Goal: Task Accomplishment & Management: Complete application form

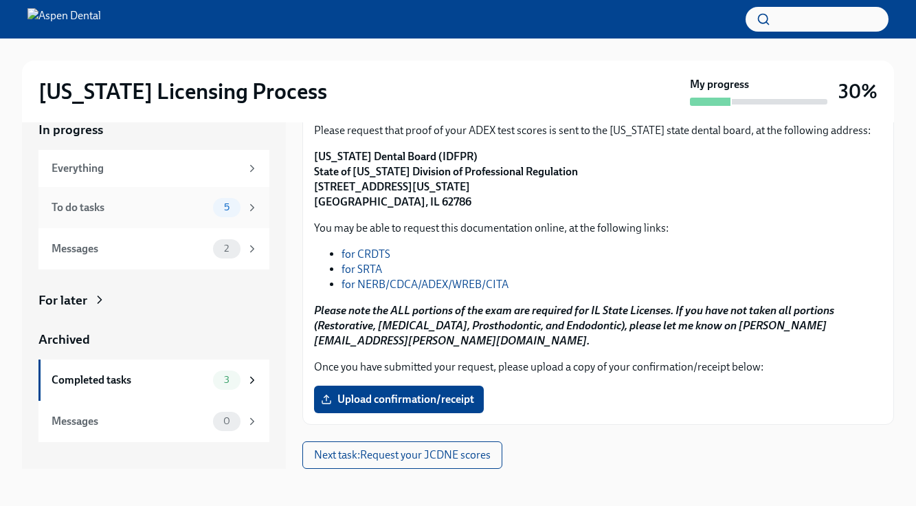
scroll to position [162, 0]
click at [219, 212] on span "5" at bounding box center [227, 207] width 22 height 10
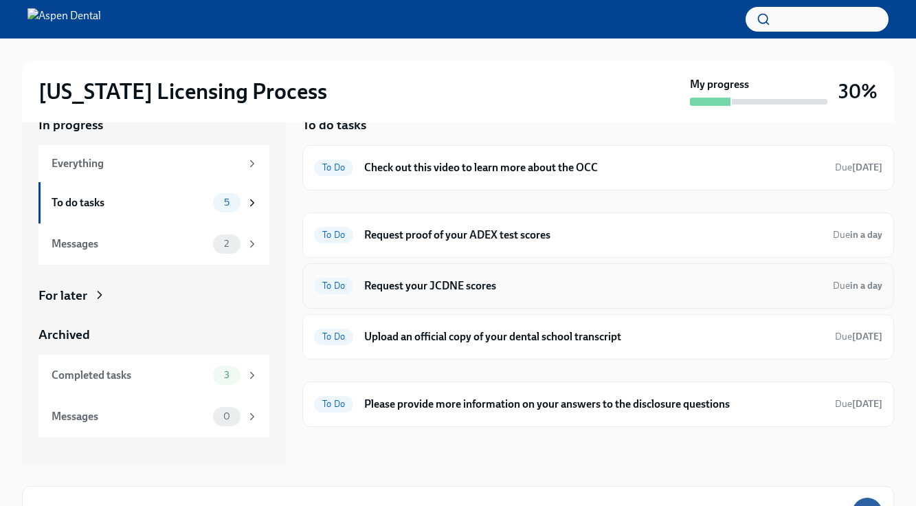
scroll to position [46, 0]
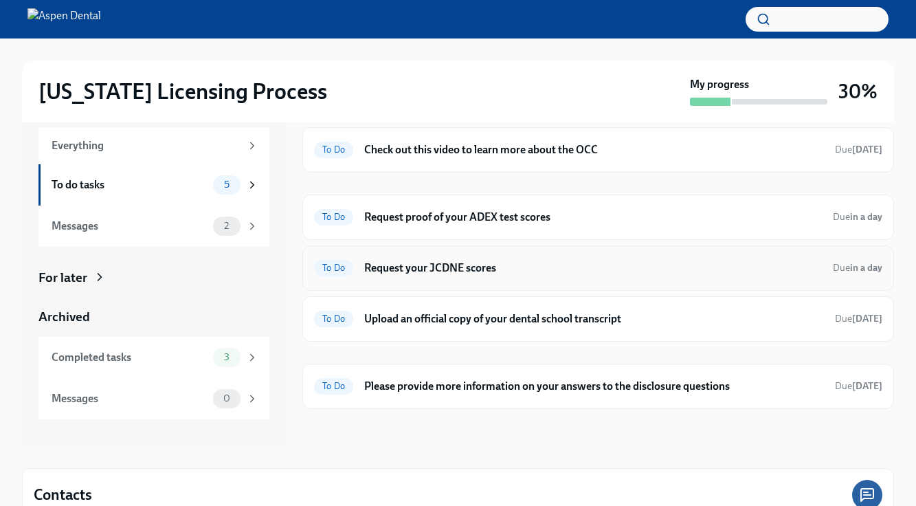
click at [441, 265] on h6 "Request your JCDNE scores" at bounding box center [593, 268] width 458 height 15
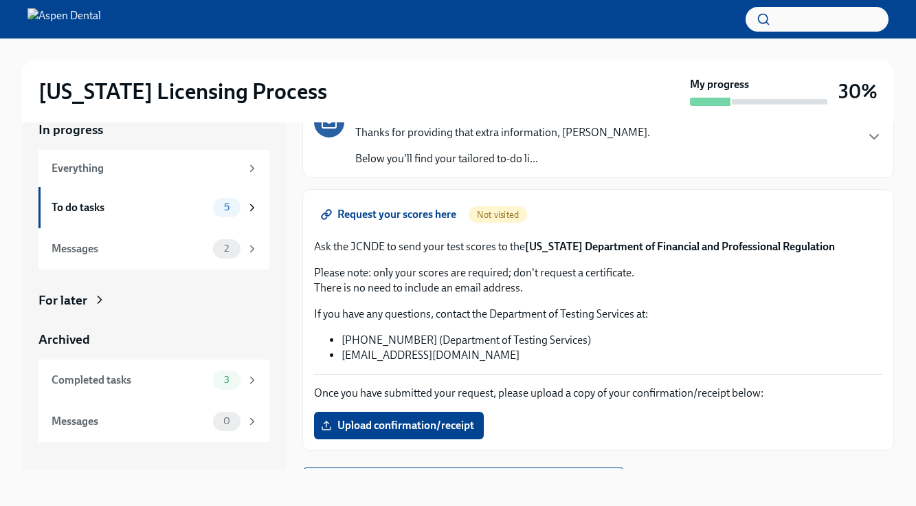
scroll to position [88, 0]
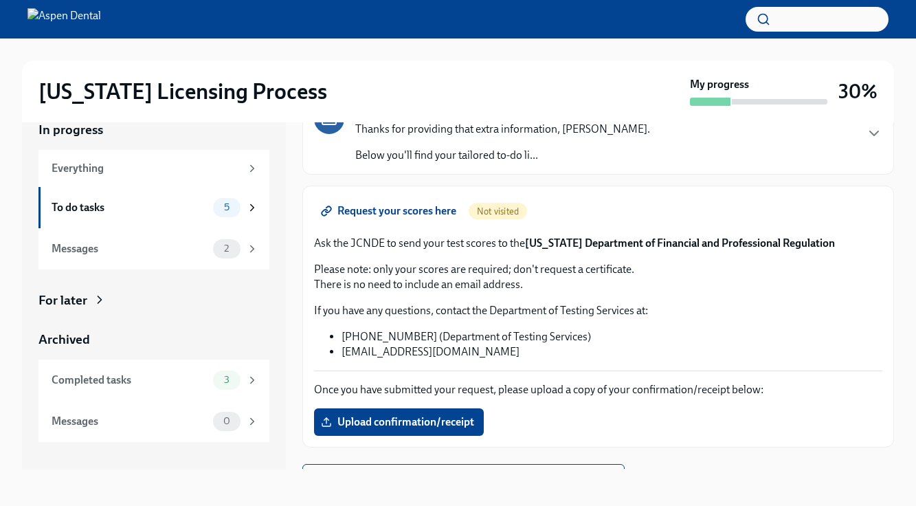
click at [398, 212] on span "Request your scores here" at bounding box center [390, 211] width 133 height 14
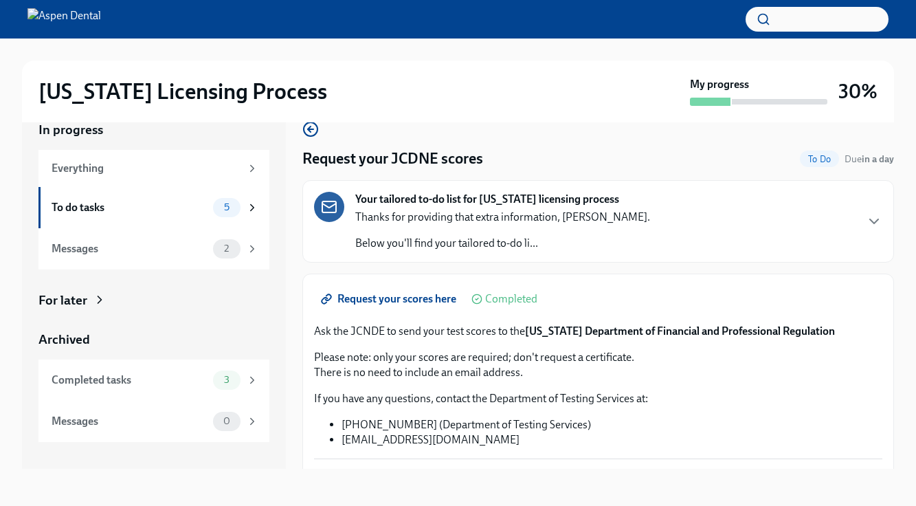
scroll to position [0, 0]
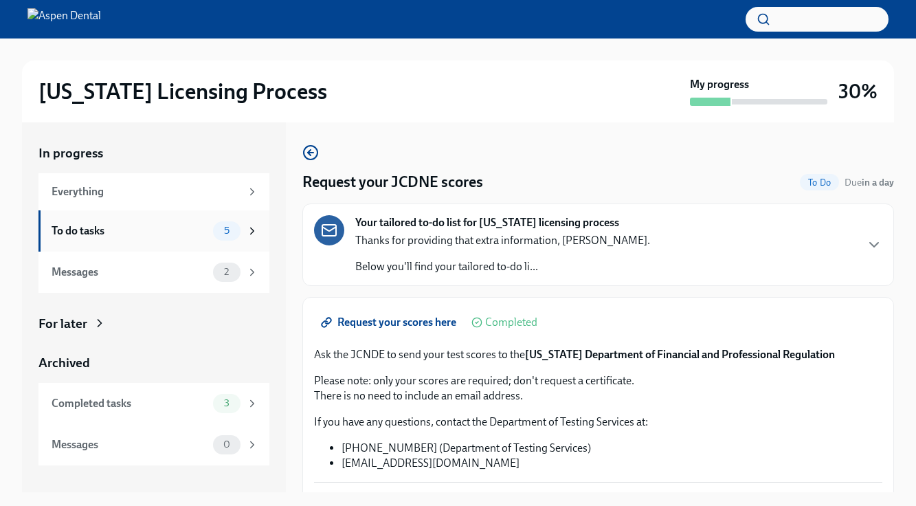
click at [219, 219] on div "To do tasks 5" at bounding box center [153, 230] width 231 height 41
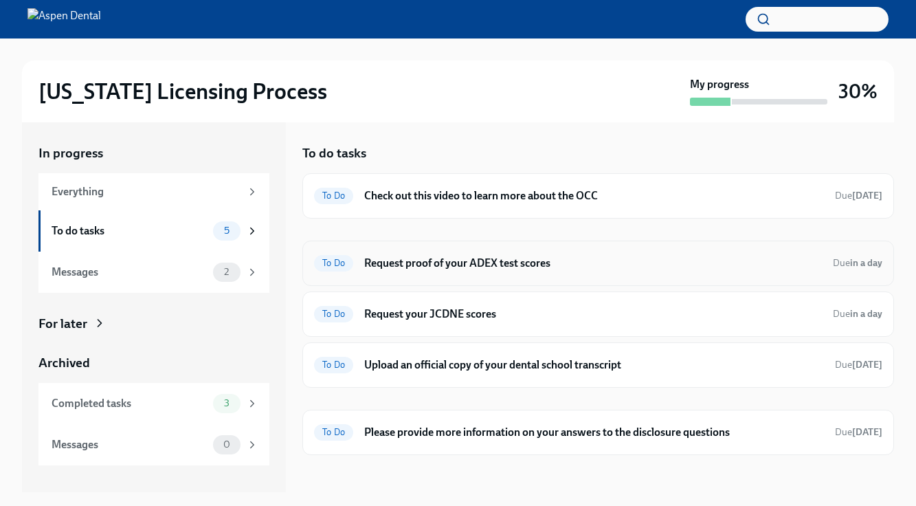
click at [496, 266] on h6 "Request proof of your ADEX test scores" at bounding box center [593, 263] width 458 height 15
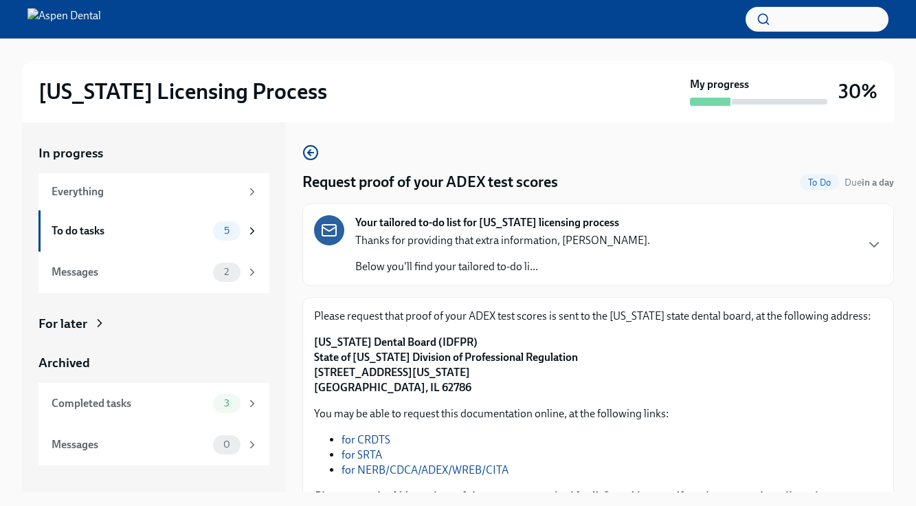
click at [384, 468] on link "for NERB/CDCA/ADEX/WREB/CITA" at bounding box center [425, 469] width 167 height 13
click at [214, 278] on div "2" at bounding box center [235, 272] width 45 height 19
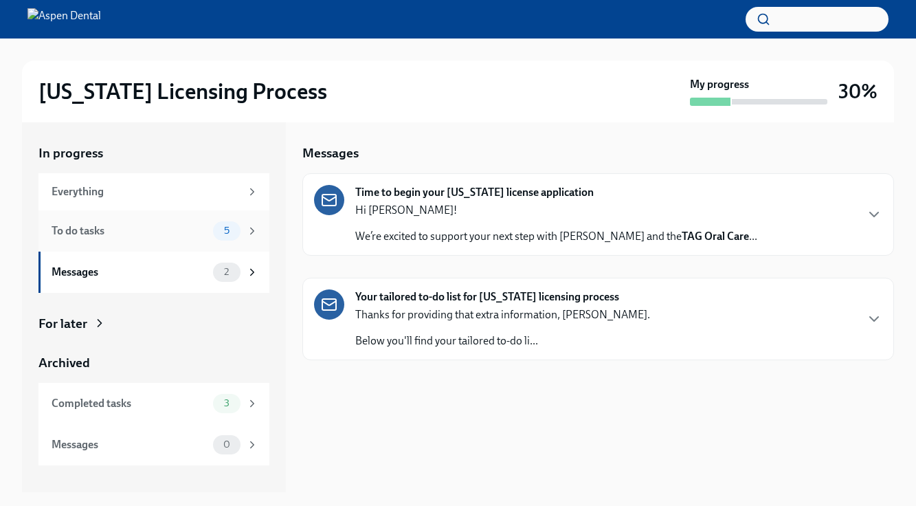
click at [186, 232] on div "To do tasks" at bounding box center [130, 230] width 156 height 15
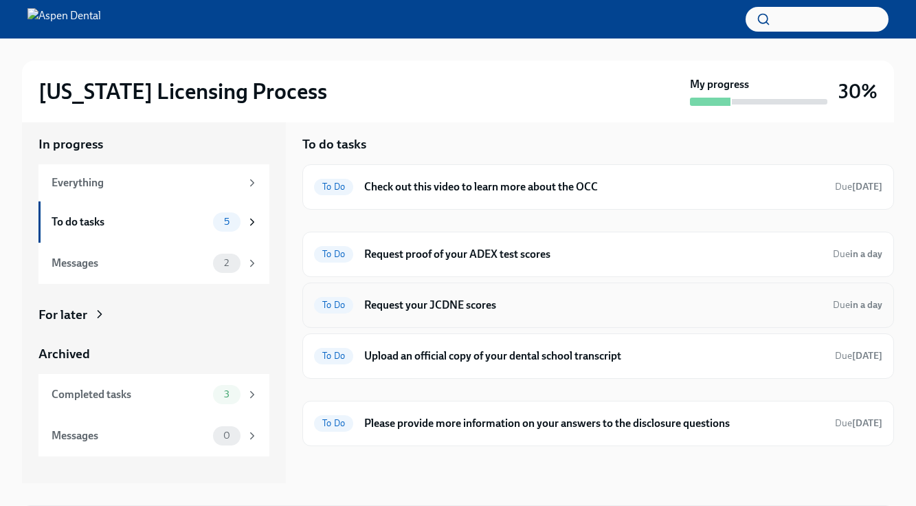
scroll to position [7, 0]
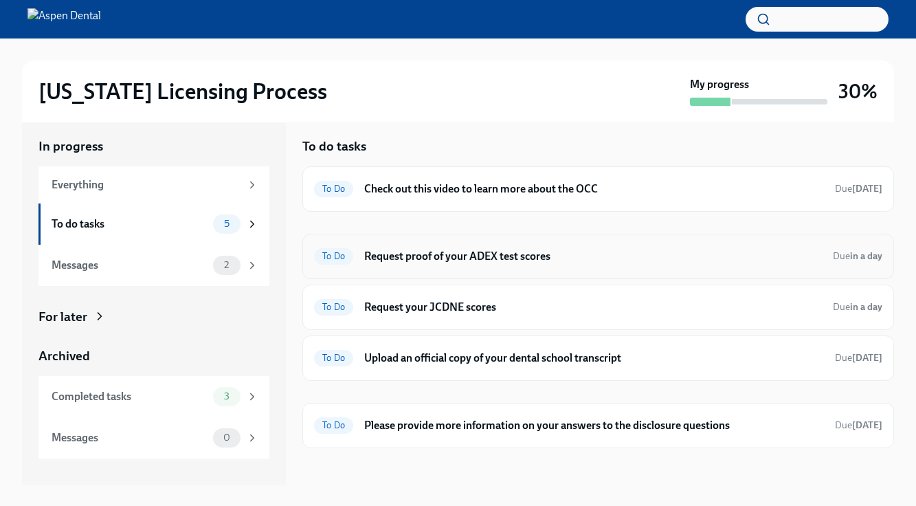
click at [493, 258] on h6 "Request proof of your ADEX test scores" at bounding box center [593, 256] width 458 height 15
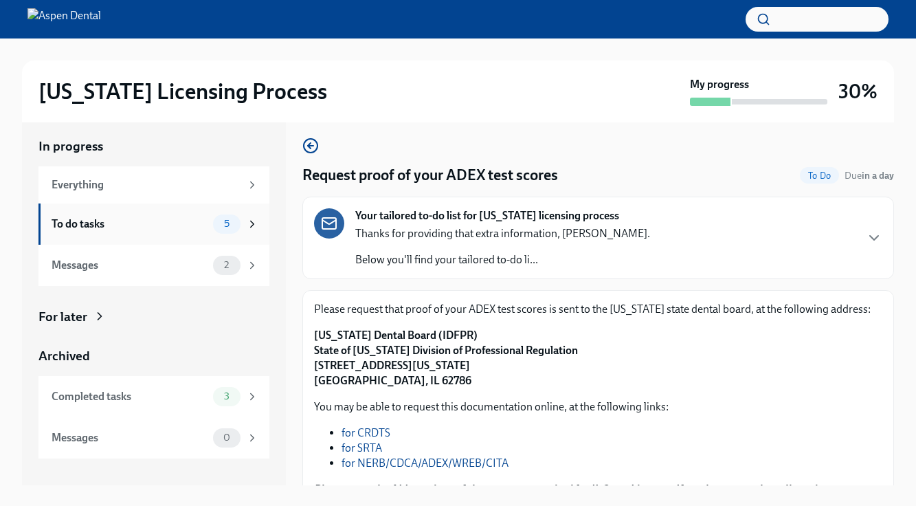
click at [210, 225] on div "To do tasks 5" at bounding box center [155, 223] width 207 height 19
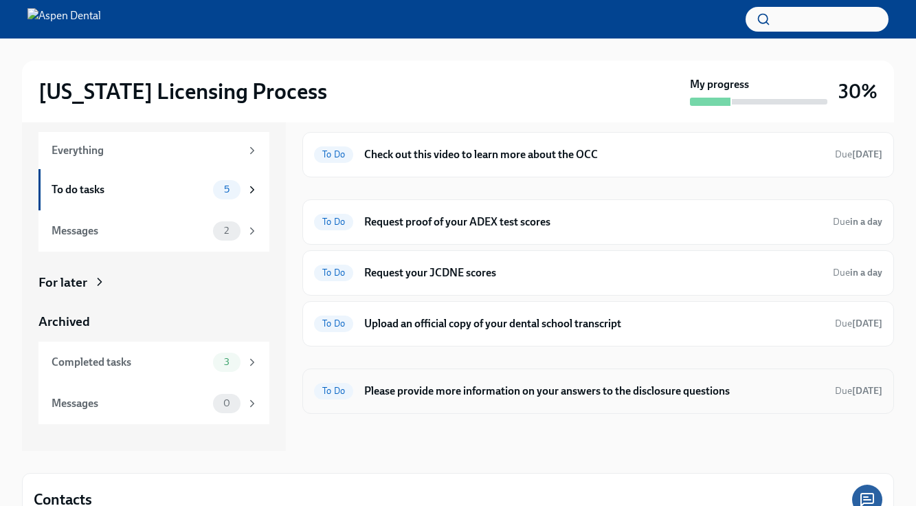
scroll to position [42, 0]
click at [578, 329] on h6 "Upload an official copy of your dental school transcript" at bounding box center [594, 322] width 460 height 15
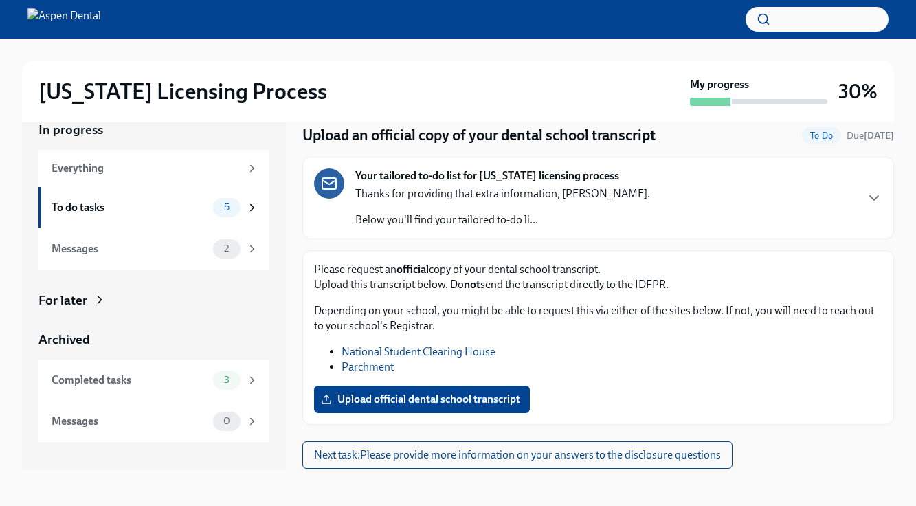
scroll to position [23, 0]
click at [130, 199] on div "To do tasks 5" at bounding box center [155, 207] width 207 height 19
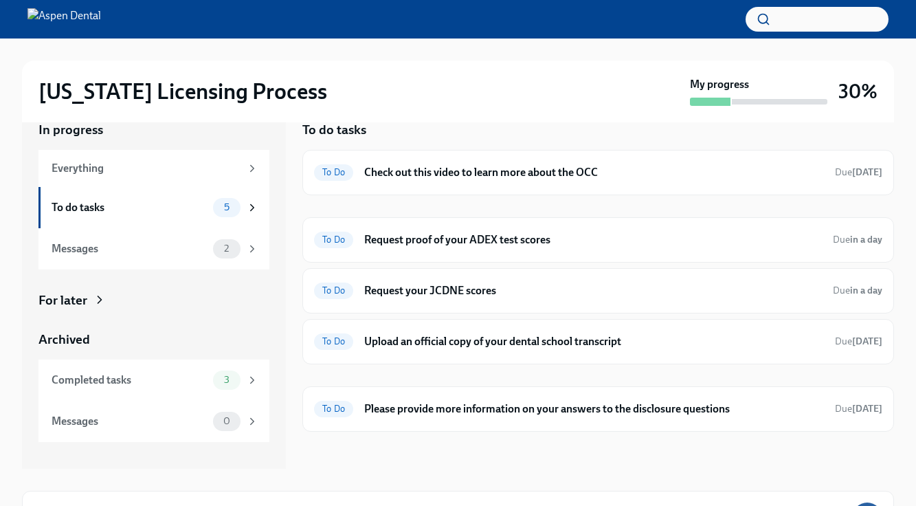
scroll to position [1, 0]
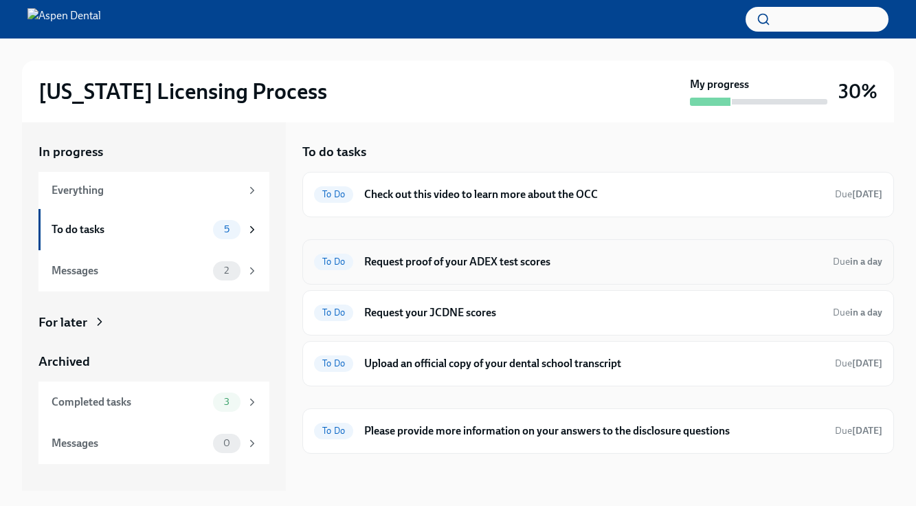
click at [469, 258] on h6 "Request proof of your ADEX test scores" at bounding box center [593, 261] width 458 height 15
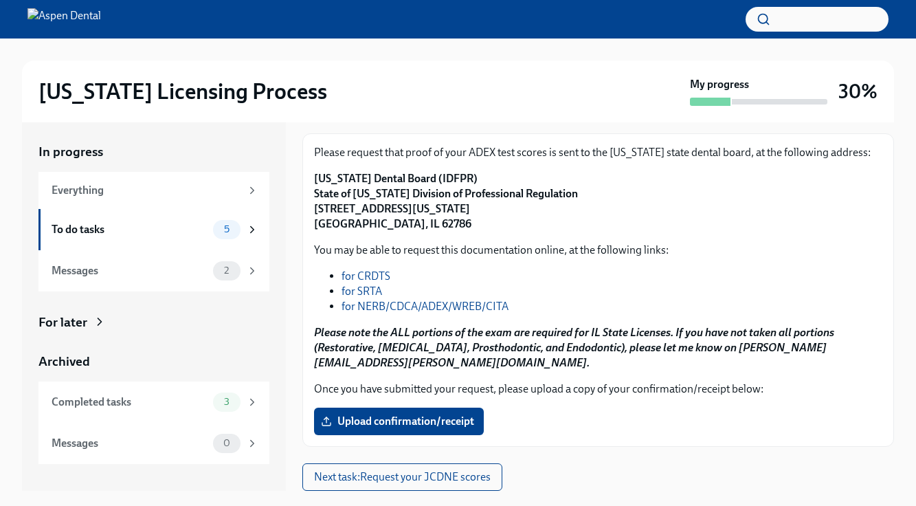
scroll to position [162, 0]
click at [369, 425] on span "Upload confirmation/receipt" at bounding box center [399, 421] width 151 height 14
click at [0, 0] on input "Upload confirmation/receipt" at bounding box center [0, 0] width 0 height 0
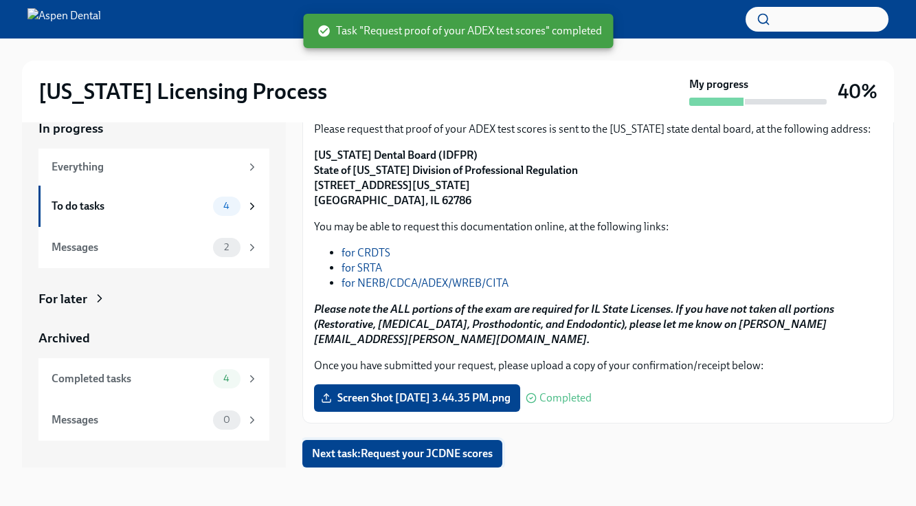
click at [390, 458] on span "Next task : Request your JCDNE scores" at bounding box center [402, 454] width 181 height 14
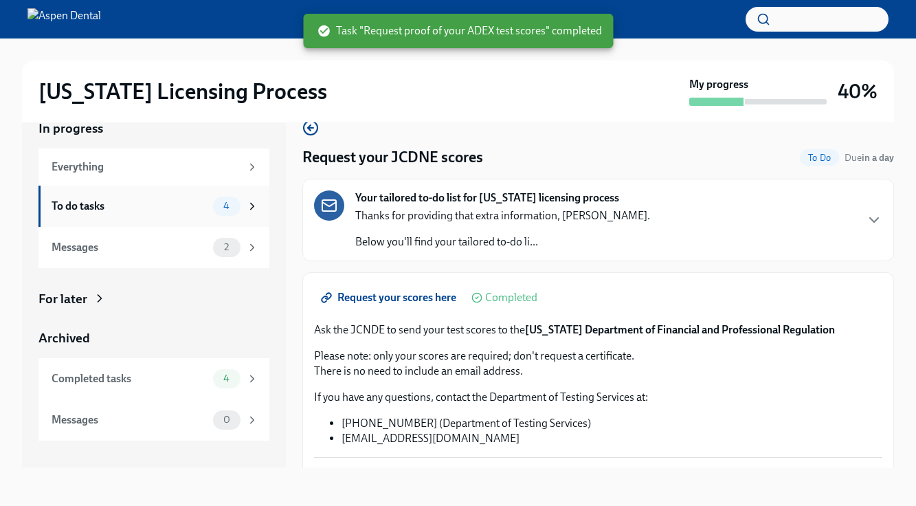
click at [224, 212] on div "4" at bounding box center [226, 206] width 27 height 19
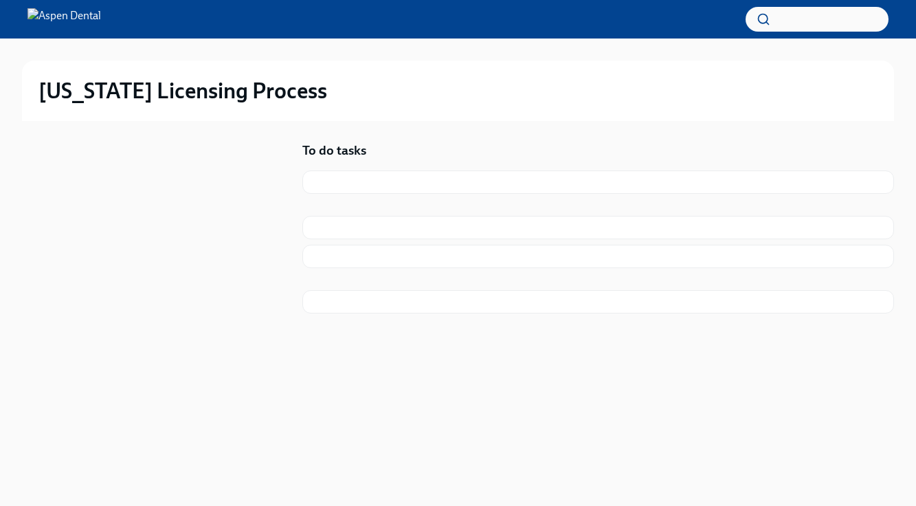
scroll to position [1, 0]
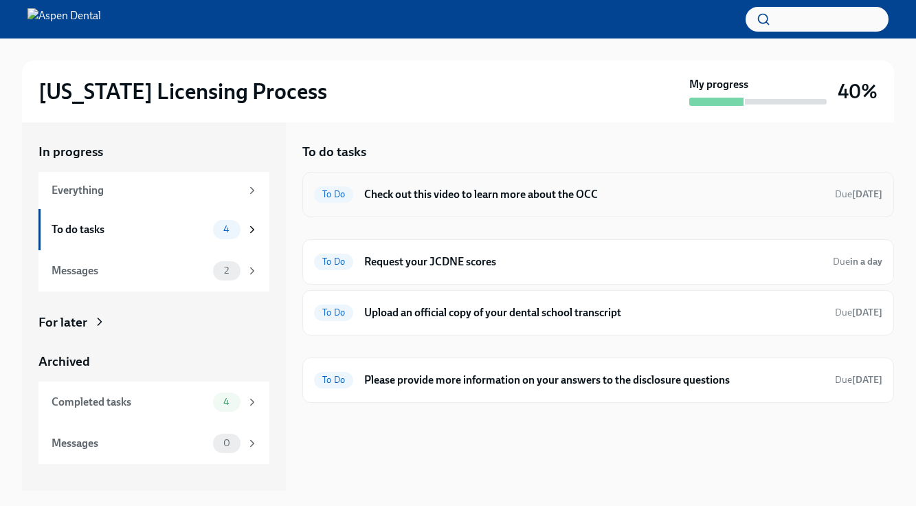
click at [400, 199] on h6 "Check out this video to learn more about the OCC" at bounding box center [594, 194] width 460 height 15
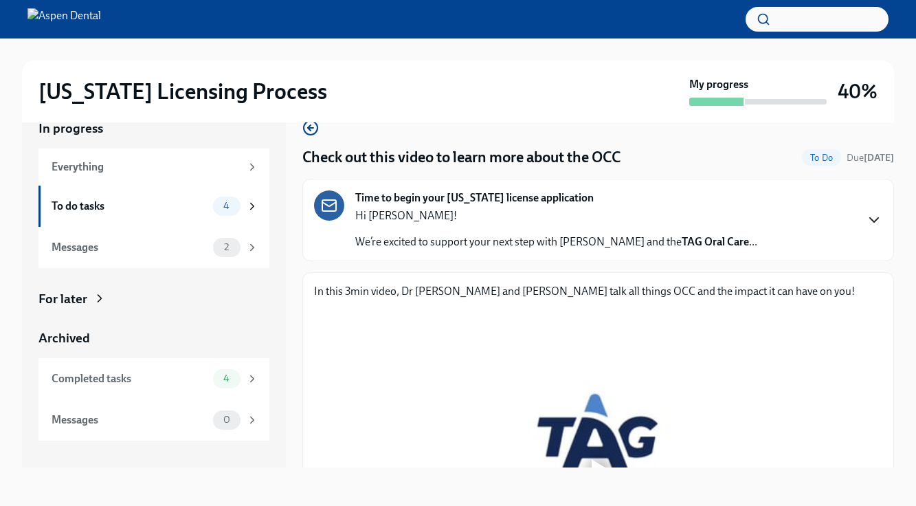
click at [872, 220] on icon "button" at bounding box center [874, 220] width 8 height 4
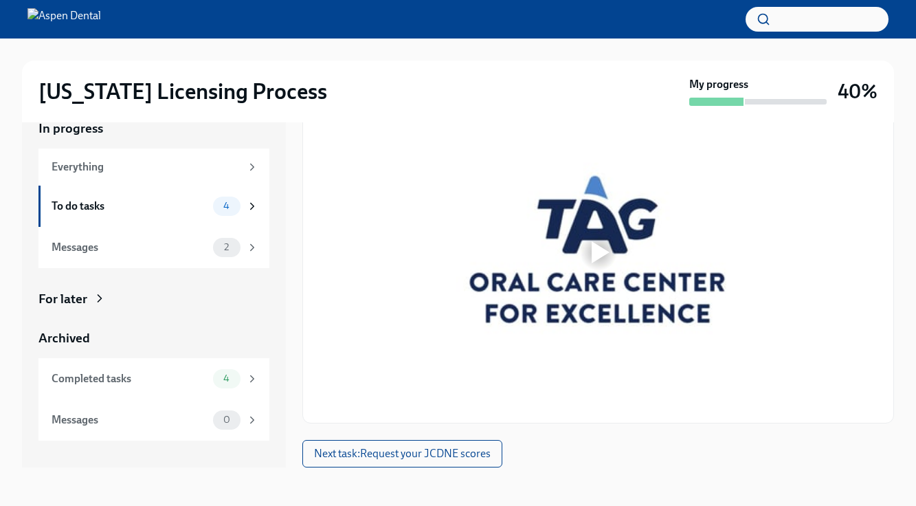
scroll to position [750, 0]
click at [197, 201] on div "To do tasks" at bounding box center [130, 206] width 156 height 15
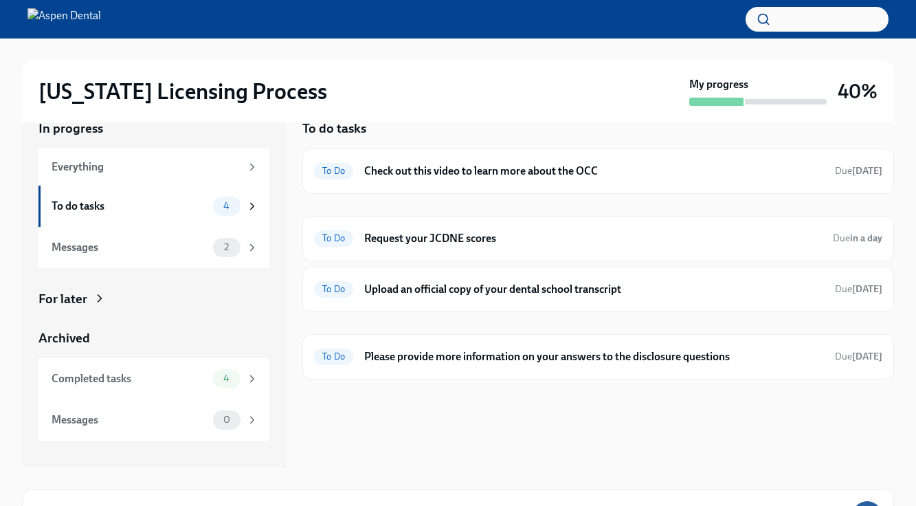
scroll to position [1, 0]
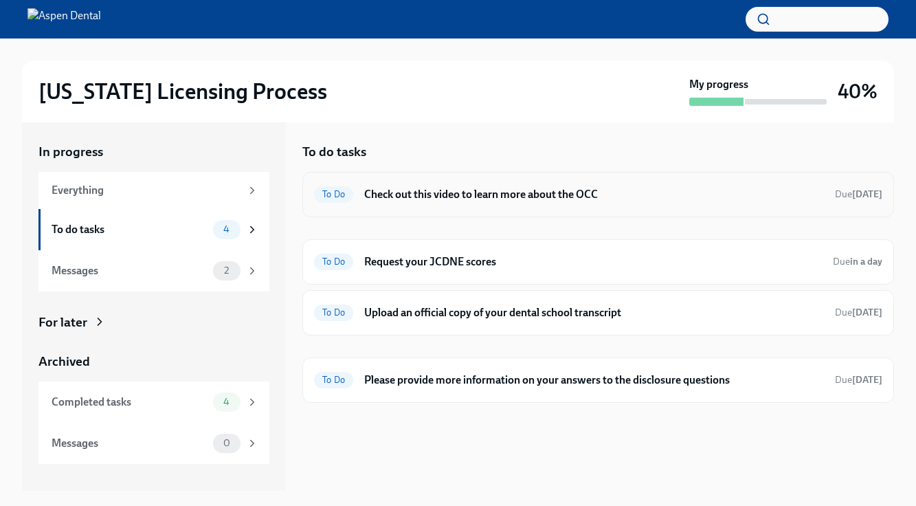
click at [832, 202] on div "To Do Check out this video to learn more about the OCC Due [DATE]" at bounding box center [598, 195] width 568 height 22
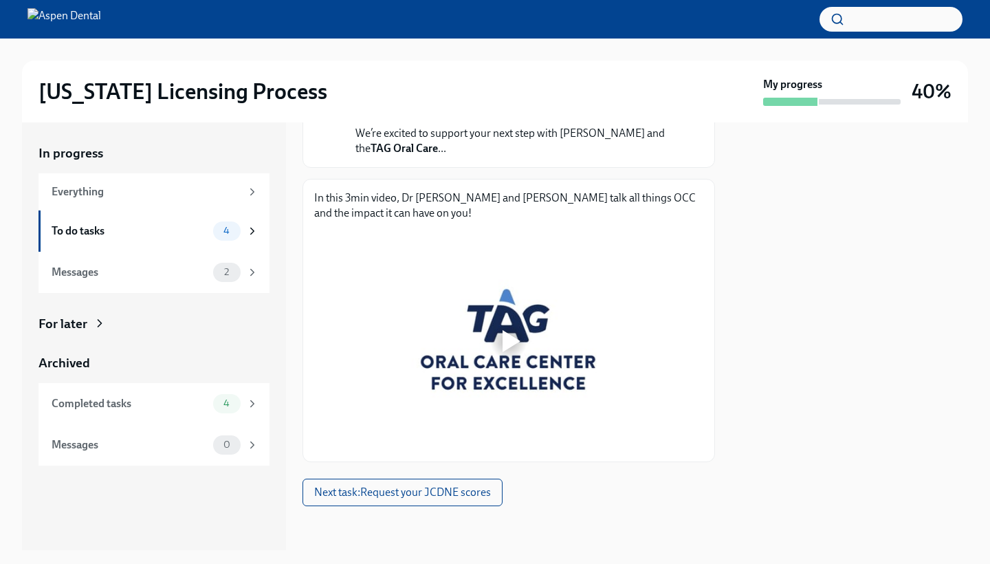
scroll to position [154, 0]
click at [510, 328] on div at bounding box center [509, 341] width 44 height 44
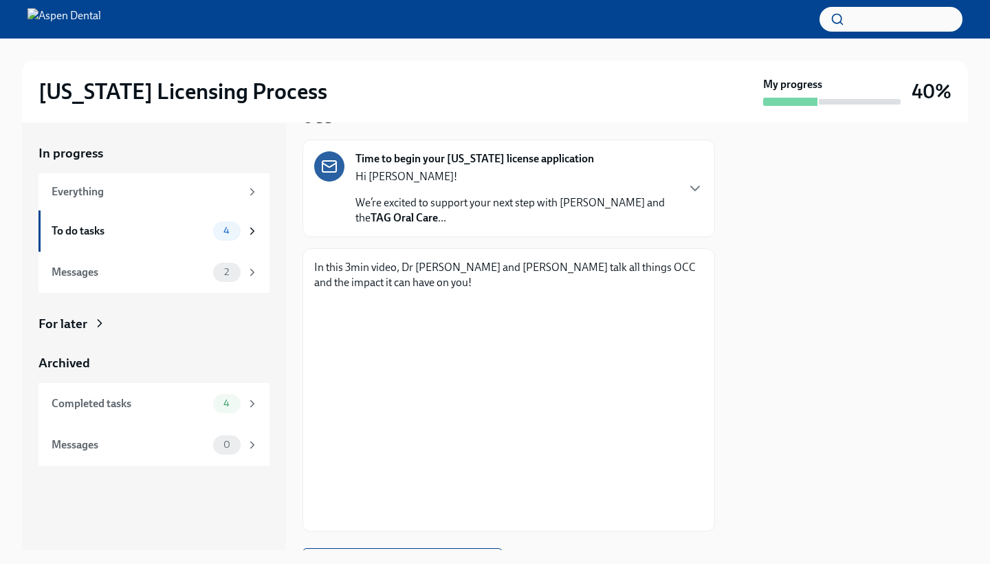
scroll to position [0, 0]
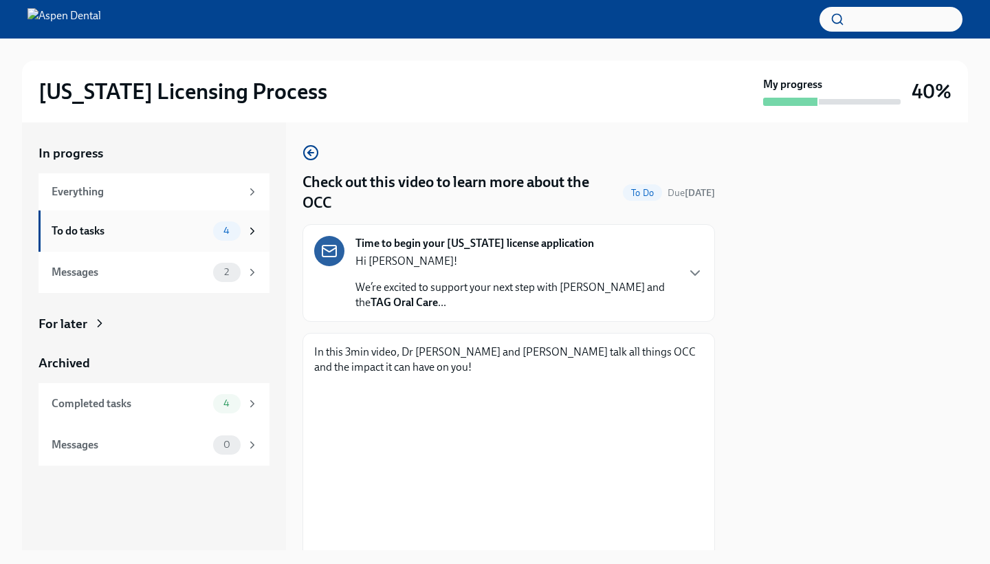
click at [214, 242] on div "To do tasks 4" at bounding box center [153, 230] width 231 height 41
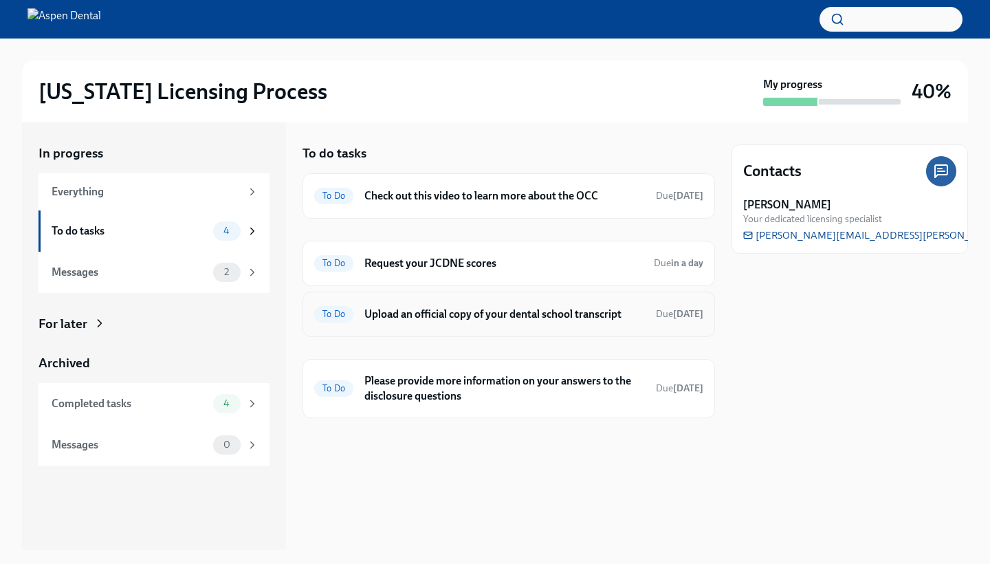
click at [511, 313] on h6 "Upload an official copy of your dental school transcript" at bounding box center [504, 314] width 280 height 15
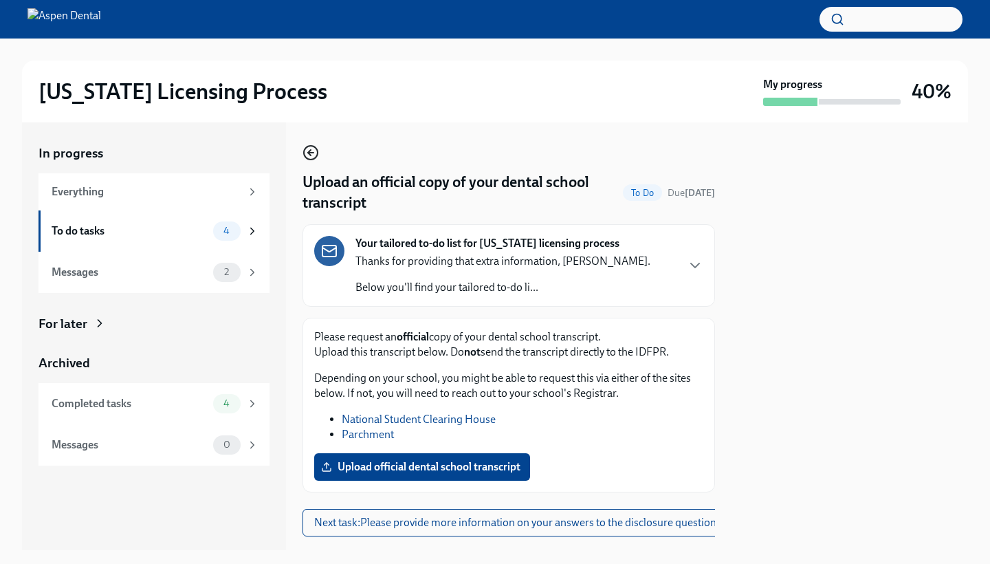
click at [311, 155] on icon "button" at bounding box center [309, 152] width 3 height 5
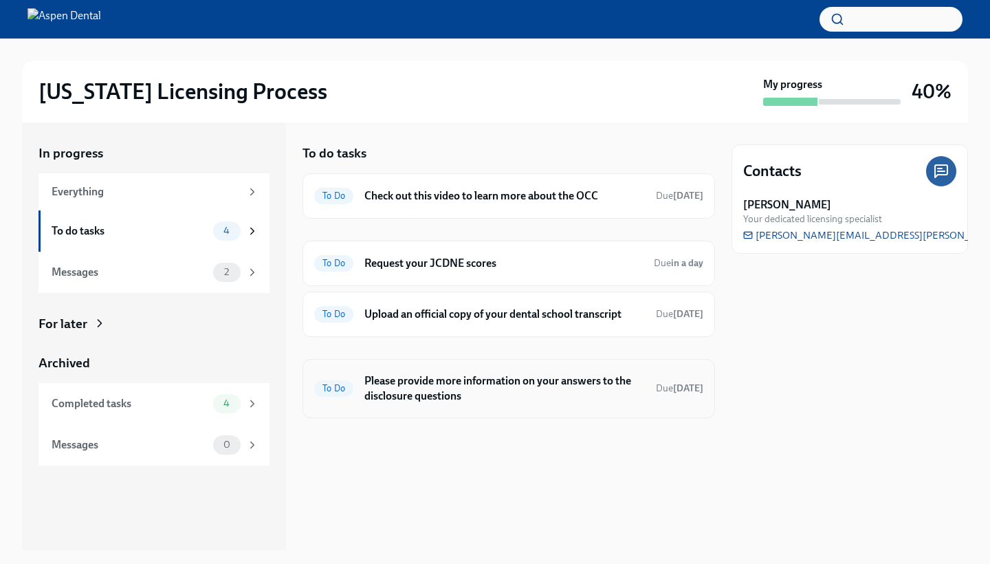
click at [484, 381] on h6 "Please provide more information on your answers to the disclosure questions" at bounding box center [504, 388] width 280 height 30
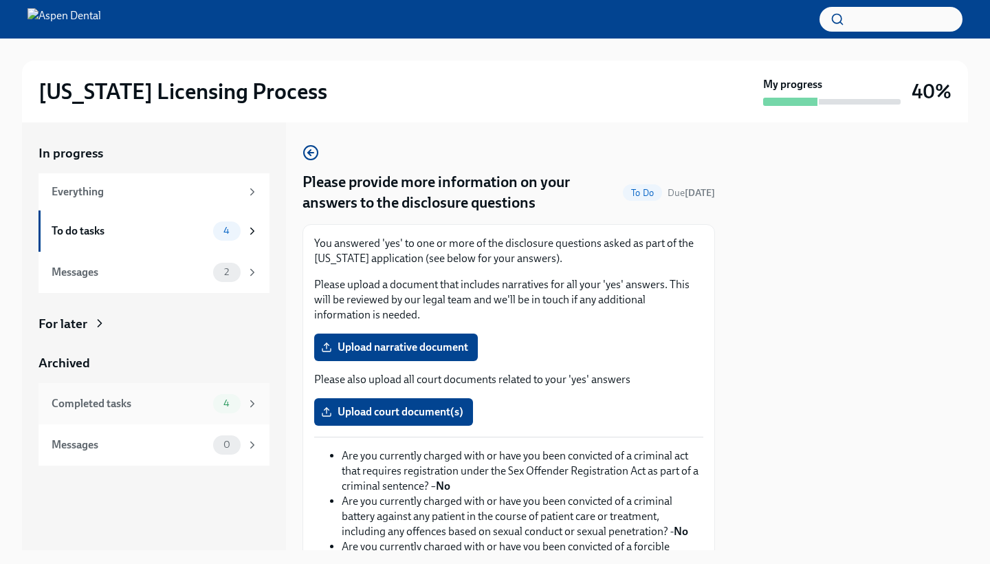
click at [186, 396] on div "Completed tasks" at bounding box center [130, 403] width 156 height 15
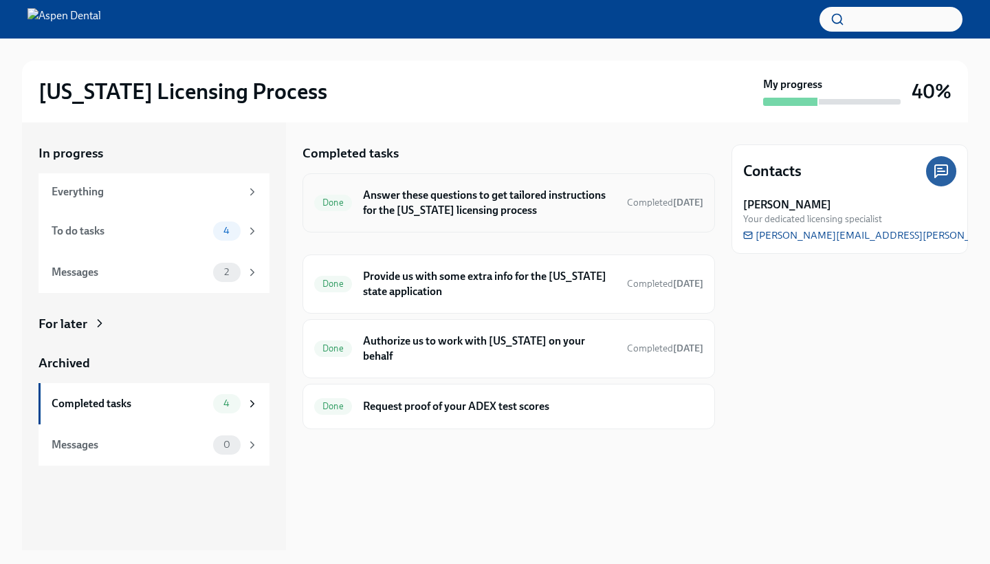
click at [525, 194] on h6 "Answer these questions to get tailored instructions for the [US_STATE] licensin…" at bounding box center [489, 203] width 253 height 30
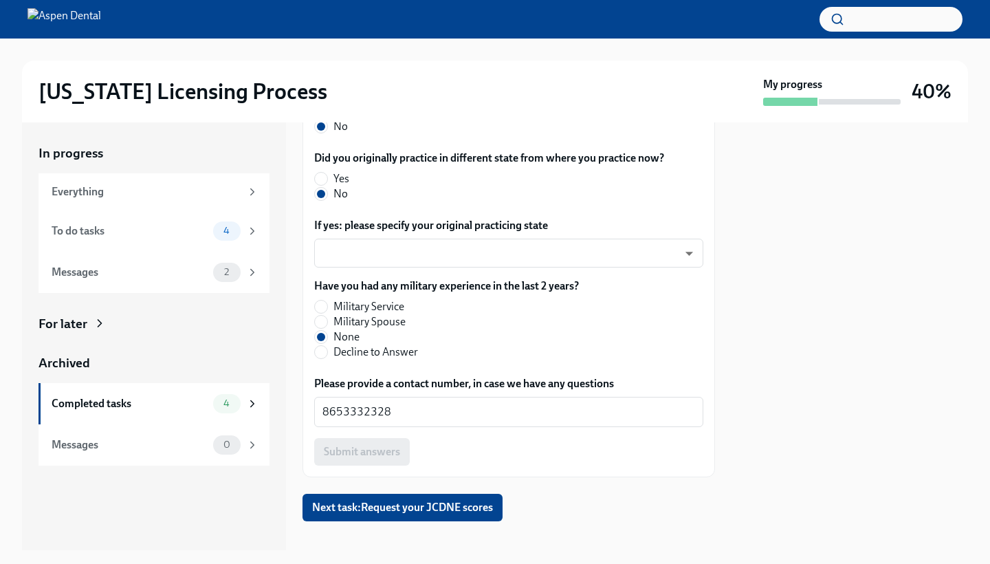
scroll to position [786, 0]
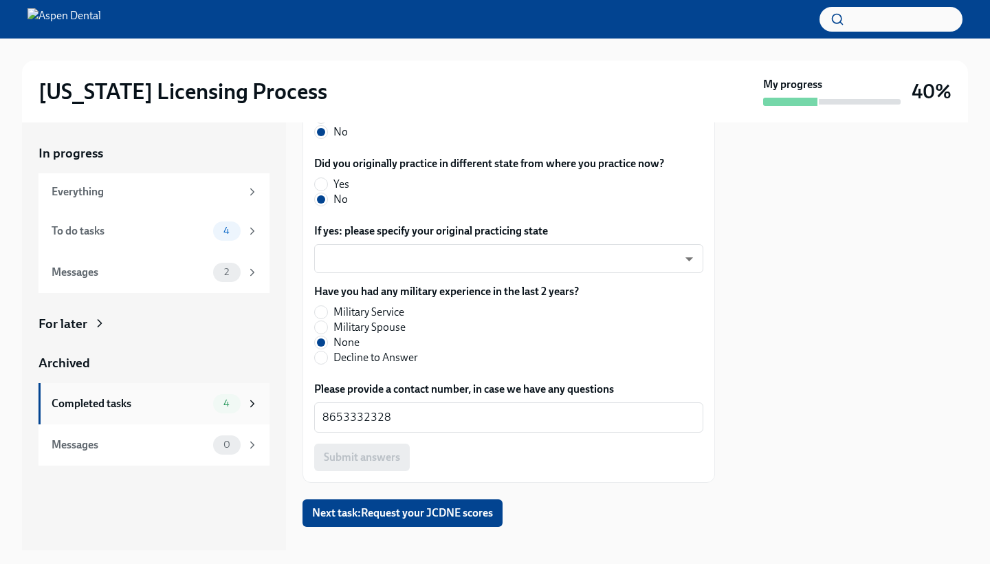
click at [187, 394] on div "Completed tasks 4" at bounding box center [155, 403] width 207 height 19
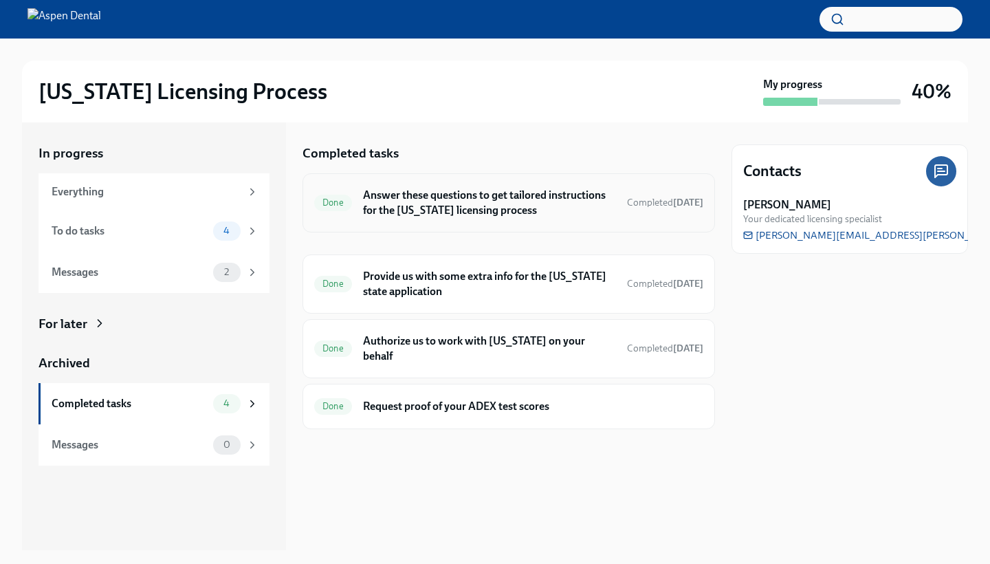
click at [484, 200] on h6 "Answer these questions to get tailored instructions for the [US_STATE] licensin…" at bounding box center [489, 203] width 253 height 30
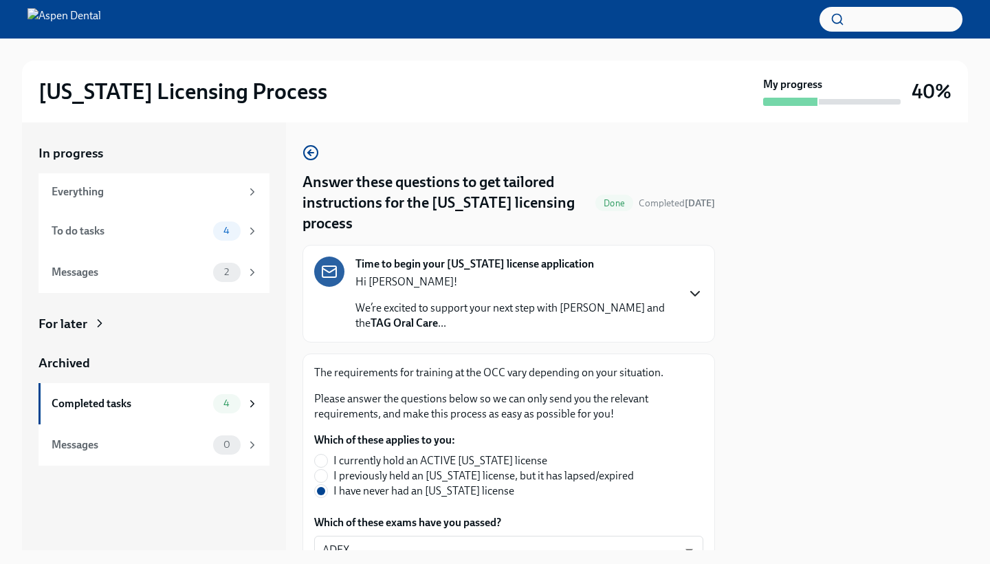
click at [688, 285] on icon "button" at bounding box center [695, 293] width 16 height 16
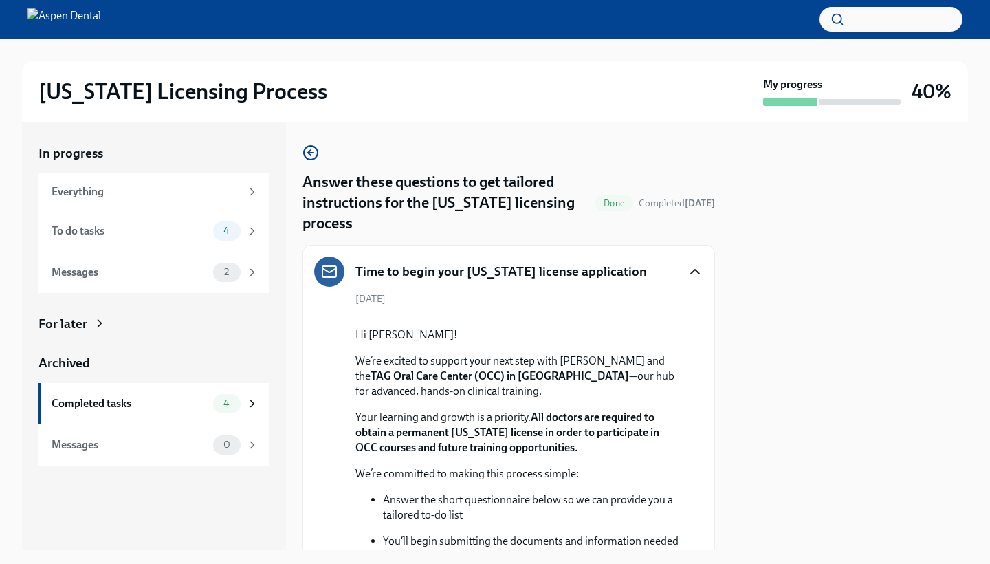
click at [688, 292] on div "[DATE] Hi [PERSON_NAME]! We’re excited to support your next step with Aspen Den…" at bounding box center [508, 568] width 389 height 553
click at [696, 263] on icon "button" at bounding box center [695, 271] width 16 height 16
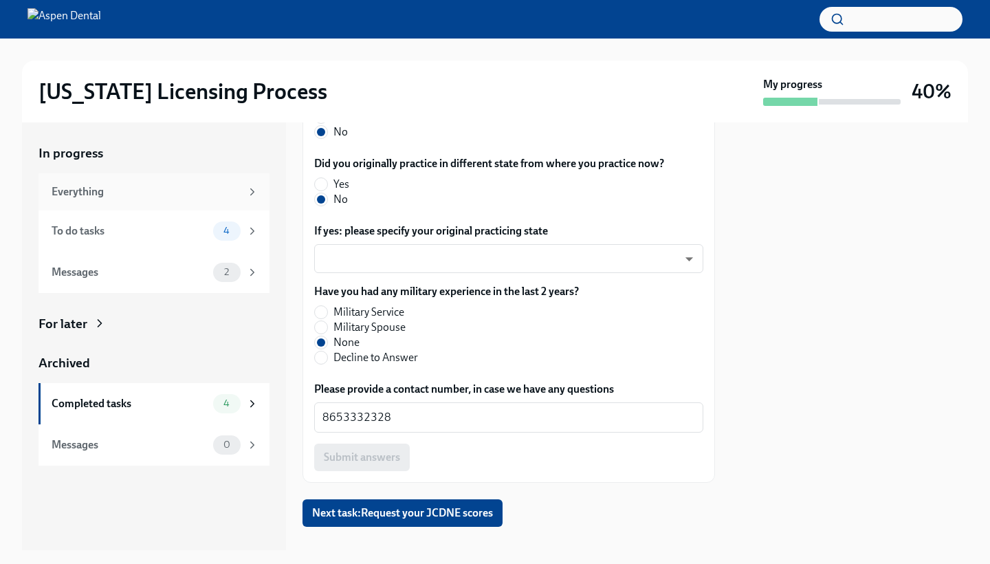
click at [247, 192] on icon at bounding box center [252, 192] width 12 height 12
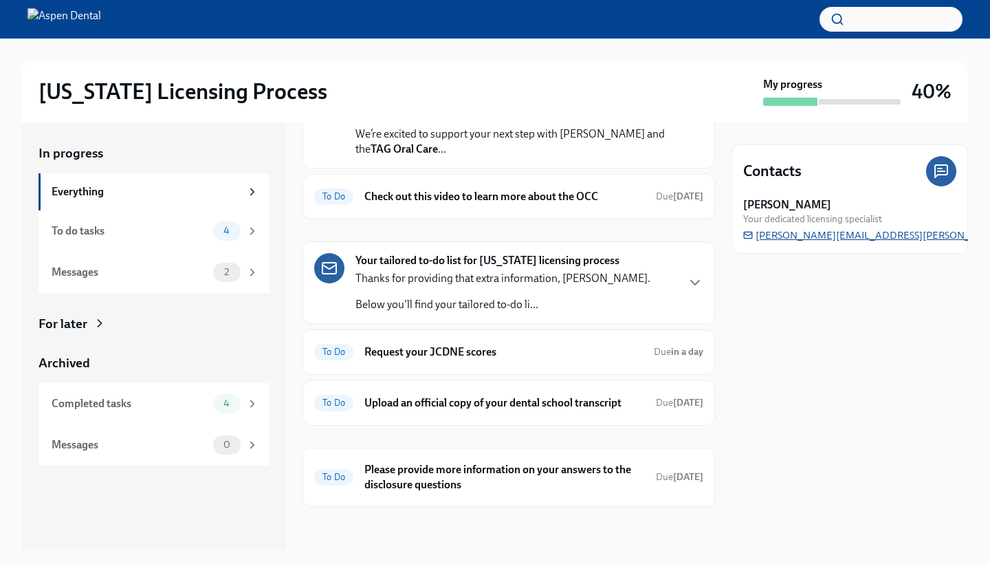
click at [823, 239] on span "[PERSON_NAME][EMAIL_ADDRESS][PERSON_NAME][DOMAIN_NAME]" at bounding box center [914, 235] width 343 height 14
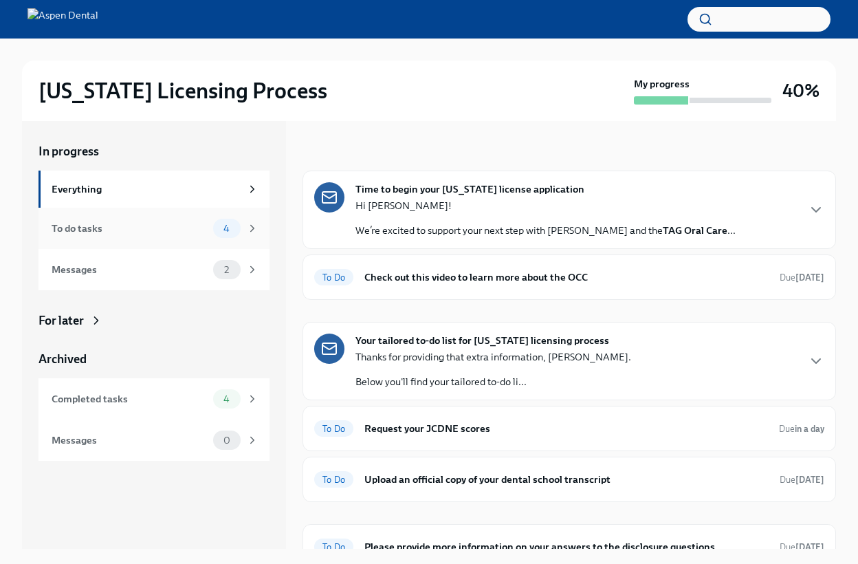
click at [128, 230] on div "To do tasks" at bounding box center [130, 228] width 156 height 15
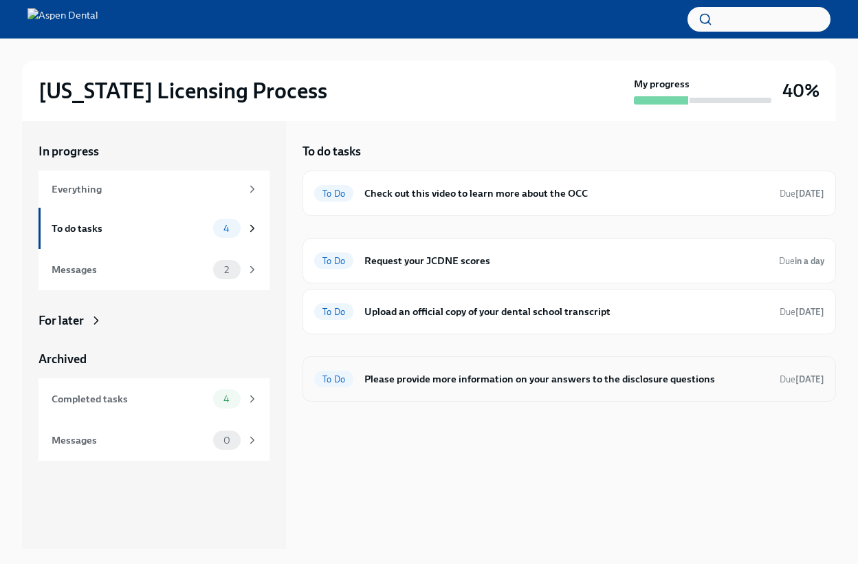
click at [478, 381] on h6 "Please provide more information on your answers to the disclosure questions" at bounding box center [566, 378] width 404 height 15
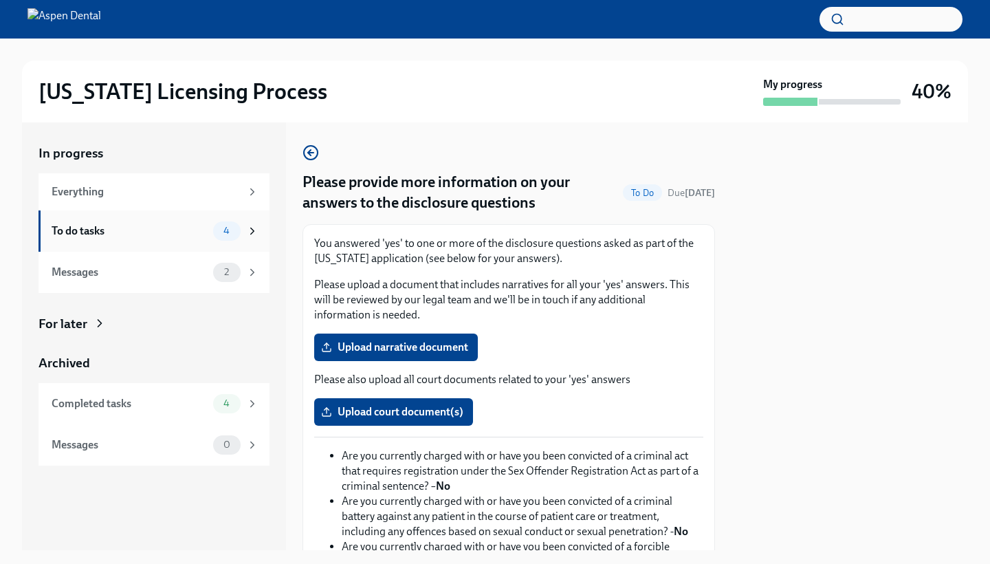
click at [229, 236] on div "4" at bounding box center [226, 230] width 27 height 19
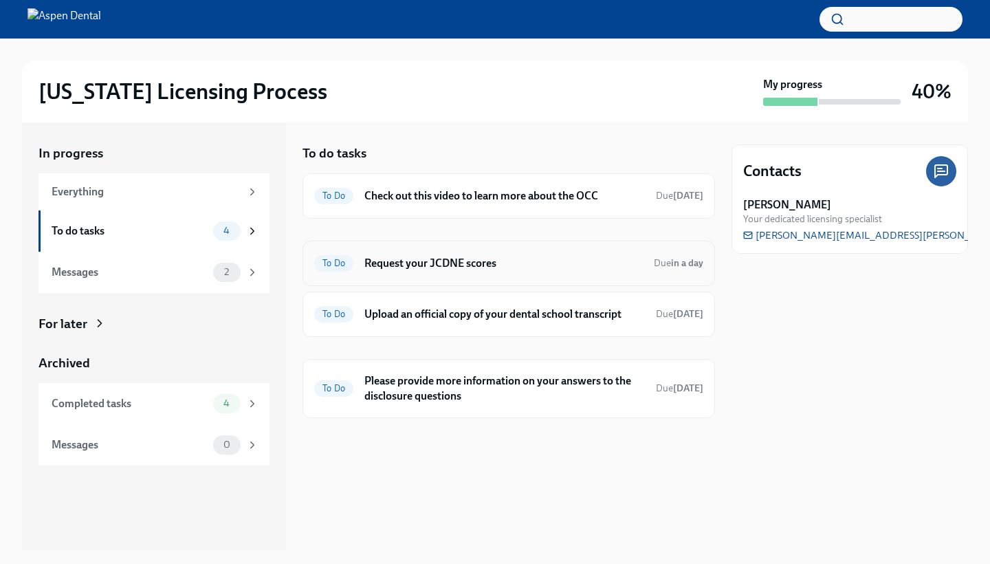
click at [366, 266] on h6 "Request your JCDNE scores" at bounding box center [503, 263] width 278 height 15
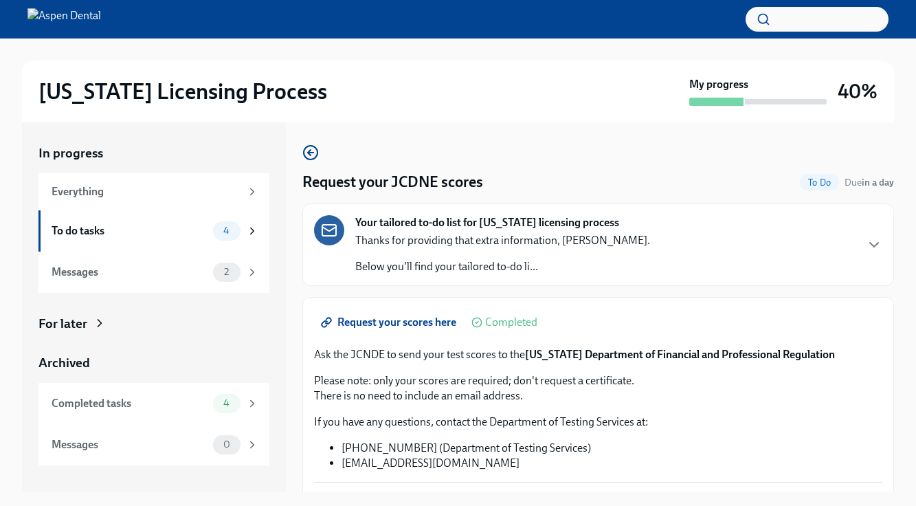
click at [391, 324] on span "Request your scores here" at bounding box center [390, 322] width 133 height 14
